Goal: Use online tool/utility: Utilize a website feature to perform a specific function

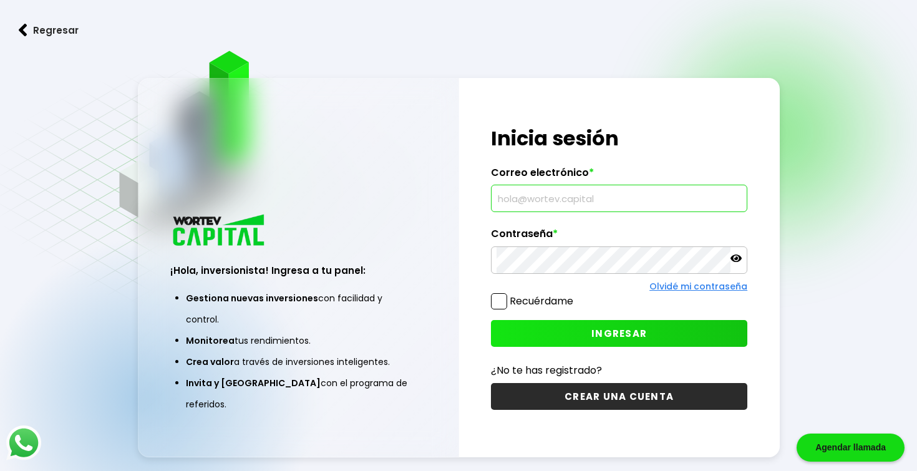
type input "[EMAIL_ADDRESS][DOMAIN_NAME]"
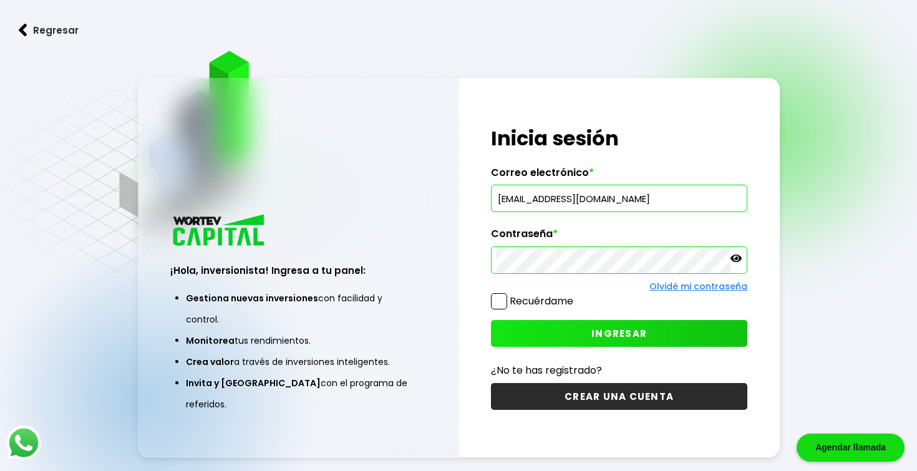
click at [617, 327] on span "INGRESAR" at bounding box center [620, 333] width 56 height 13
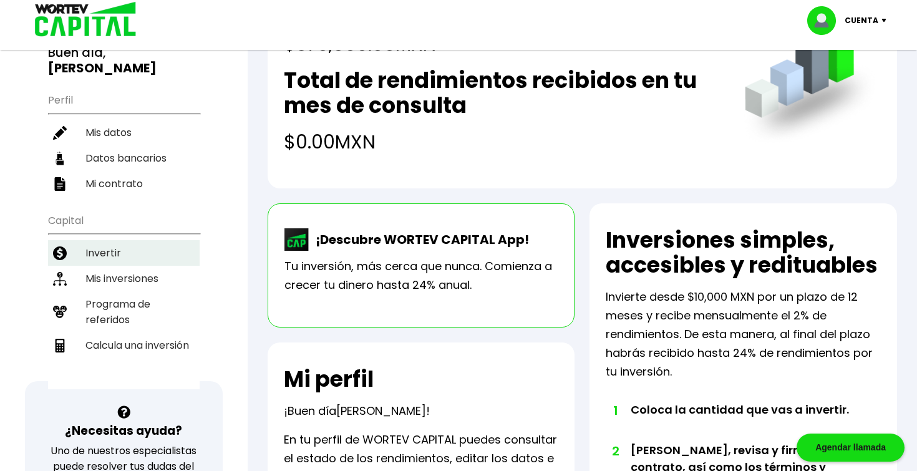
scroll to position [145, 0]
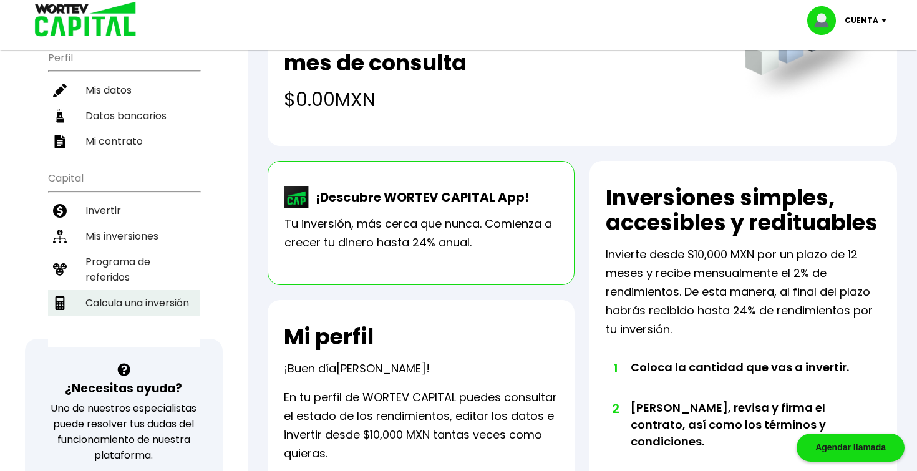
click at [131, 306] on li "Calcula una inversión" at bounding box center [124, 303] width 152 height 26
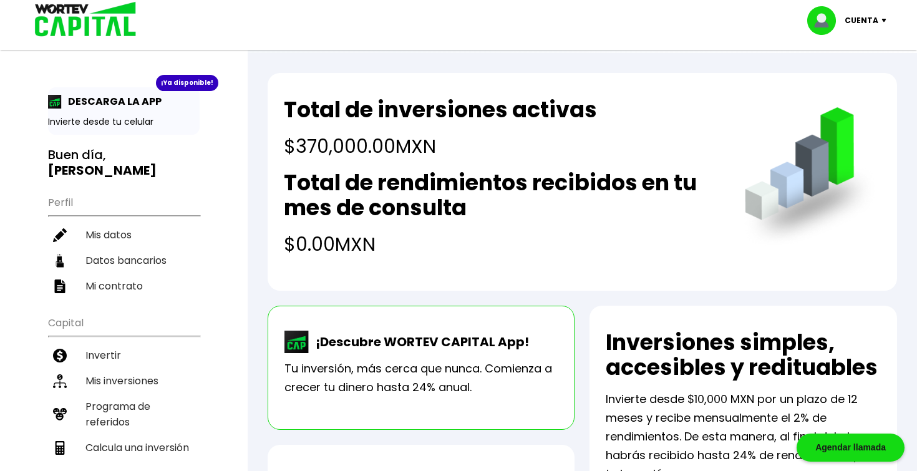
select select "1"
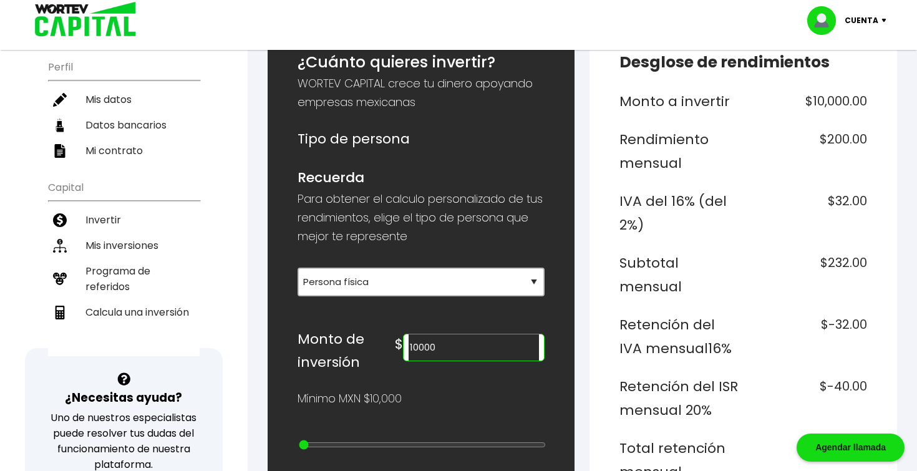
scroll to position [137, 0]
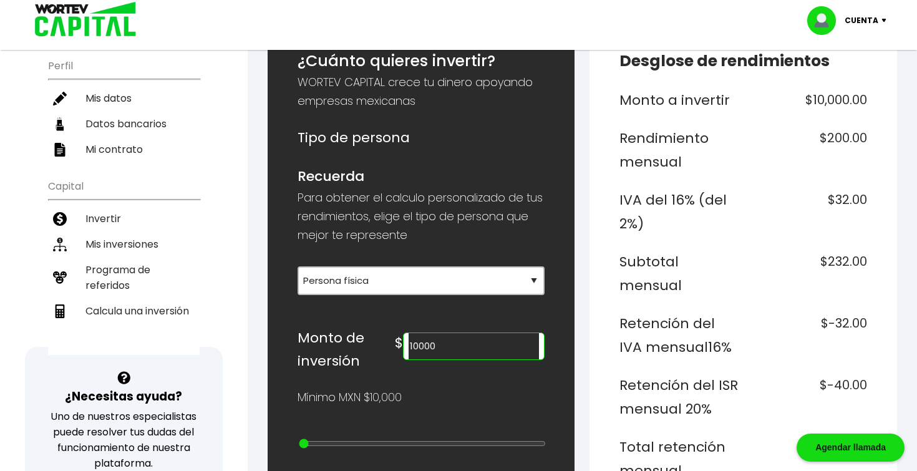
click at [455, 350] on input "10000" at bounding box center [474, 346] width 130 height 26
type input "1"
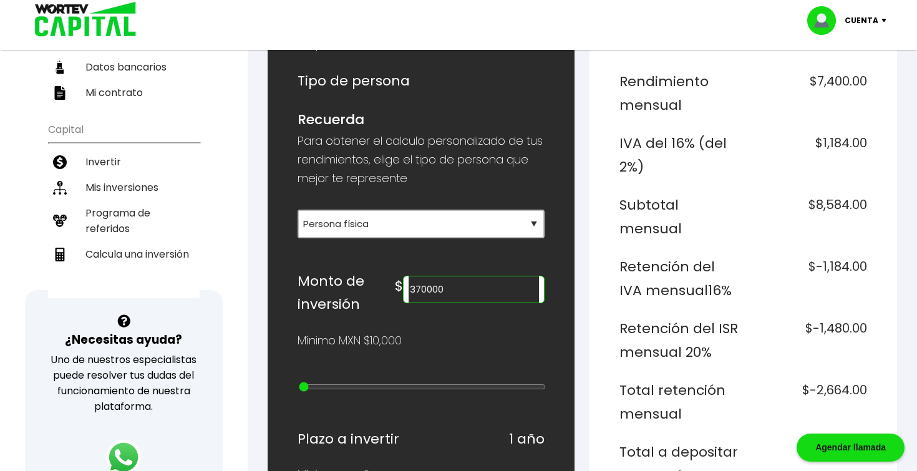
scroll to position [193, 0]
type input "370000"
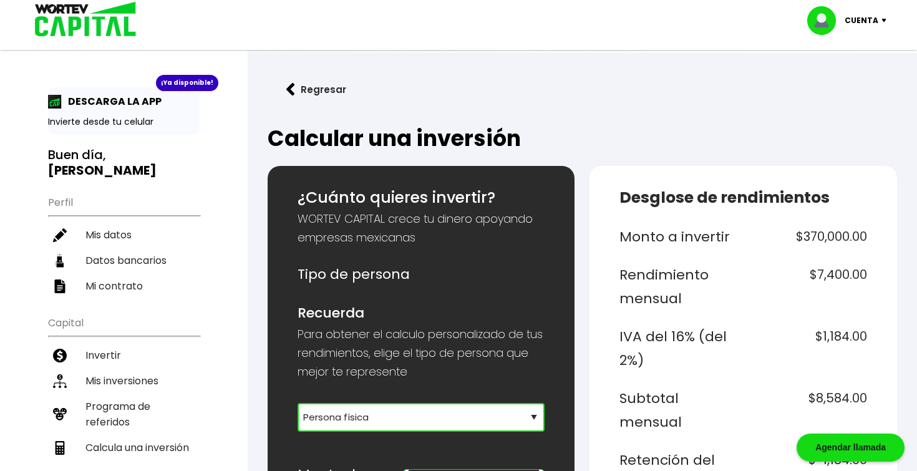
scroll to position [0, 0]
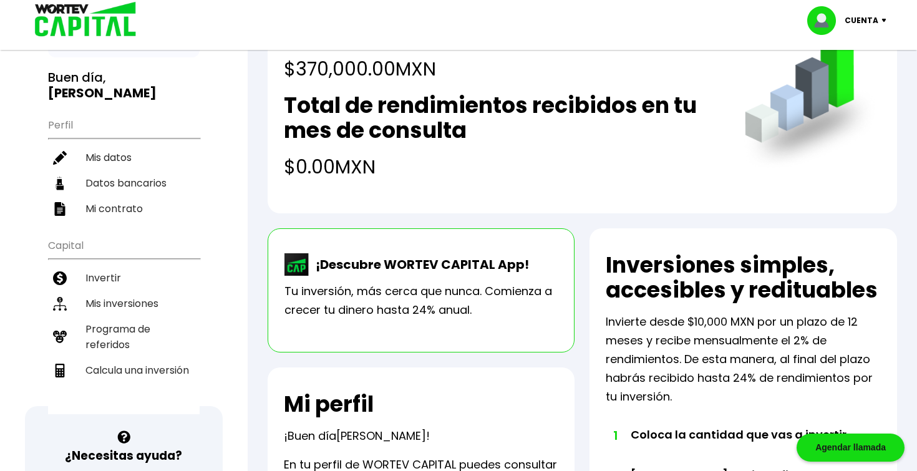
scroll to position [77, 0]
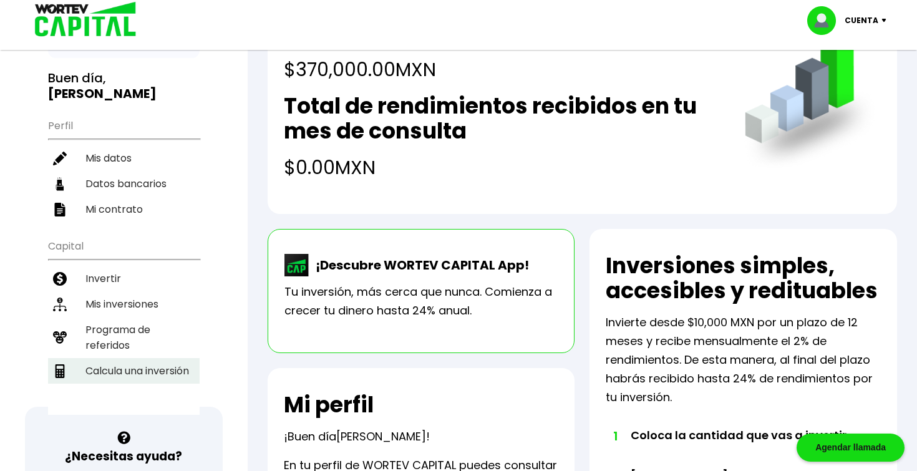
click at [140, 367] on li "Calcula una inversión" at bounding box center [124, 371] width 152 height 26
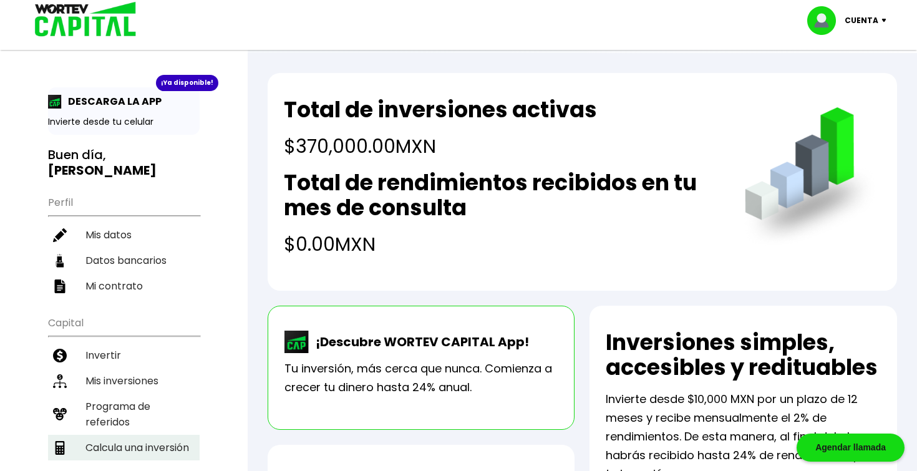
select select "1"
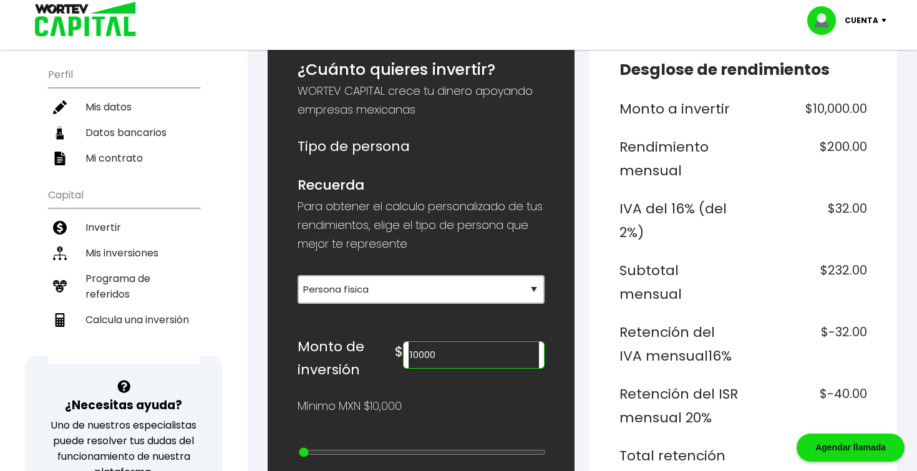
scroll to position [130, 0]
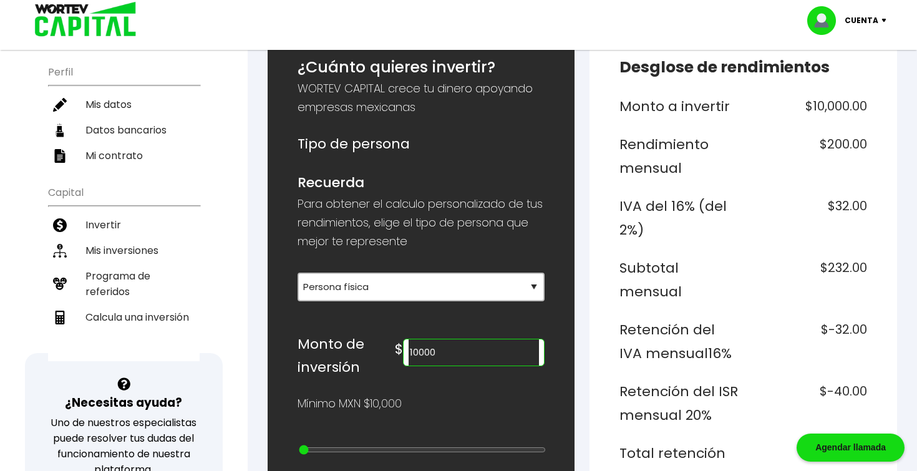
click at [449, 354] on input "10000" at bounding box center [474, 352] width 130 height 26
type input "1"
type input "370000"
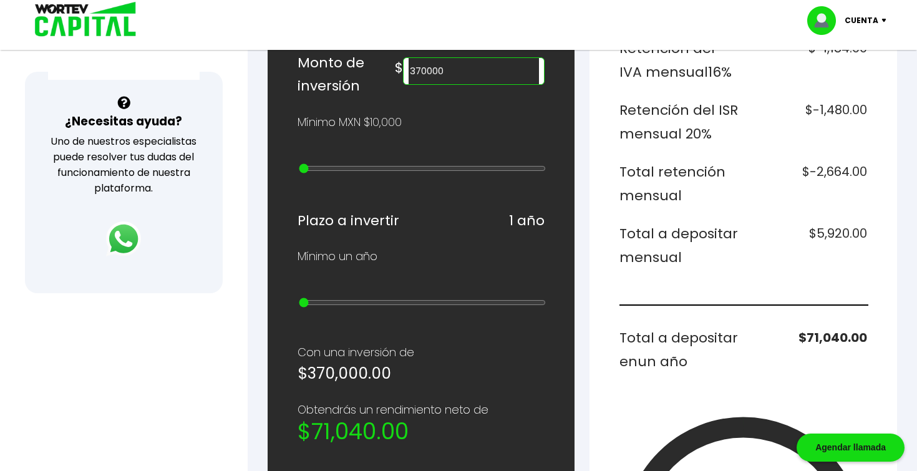
scroll to position [413, 0]
